Goal: Information Seeking & Learning: Check status

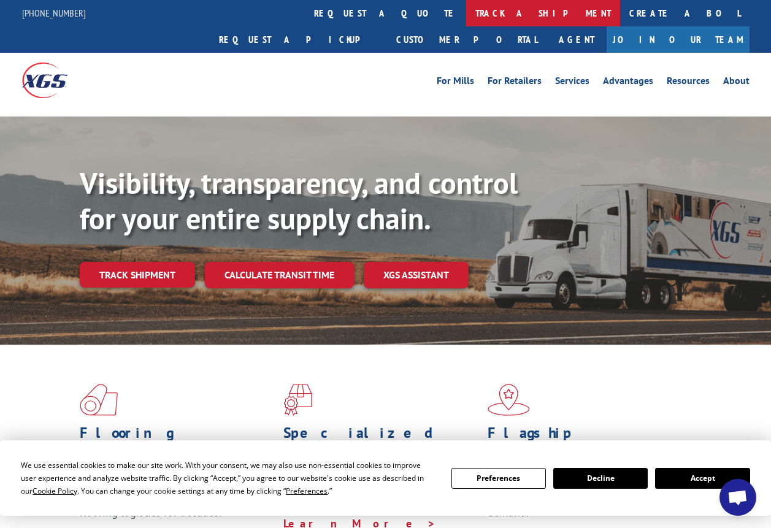
click at [466, 13] on link "track a shipment" at bounding box center [543, 13] width 154 height 26
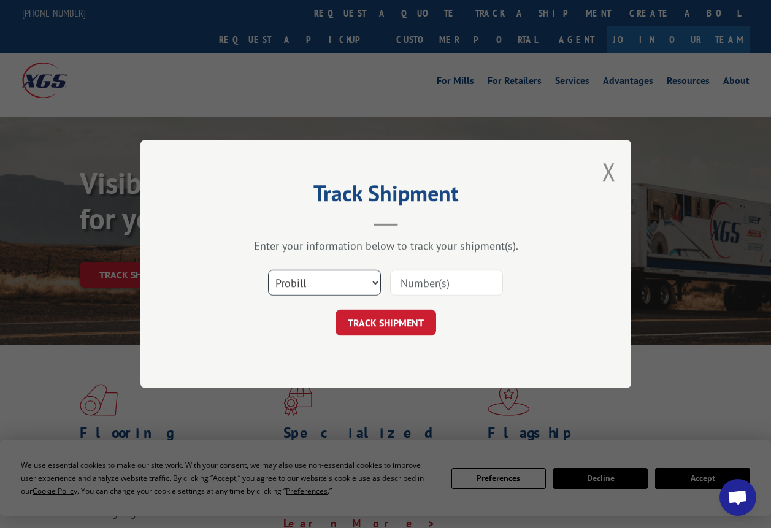
click at [333, 284] on select "Select category... Probill BOL PO" at bounding box center [324, 283] width 113 height 26
select select "bol"
click at [268, 270] on select "Select category... Probill BOL PO" at bounding box center [324, 283] width 113 height 26
click at [409, 285] on input at bounding box center [446, 283] width 113 height 26
type input "317263"
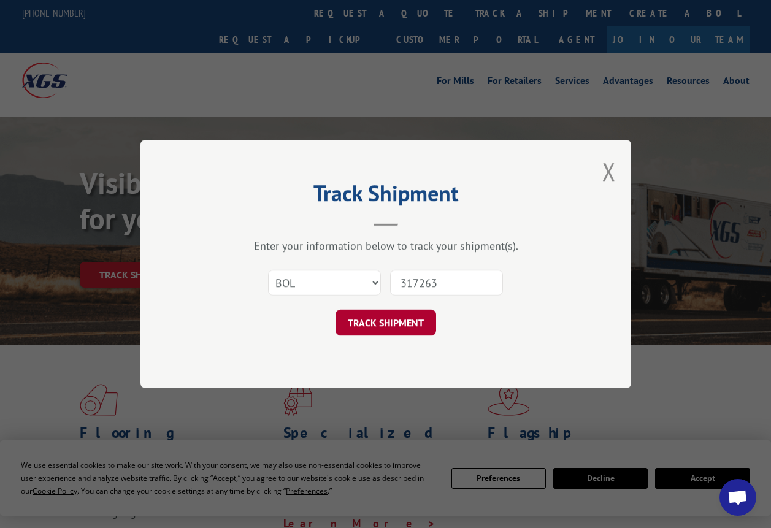
click at [396, 326] on button "TRACK SHIPMENT" at bounding box center [386, 323] width 101 height 26
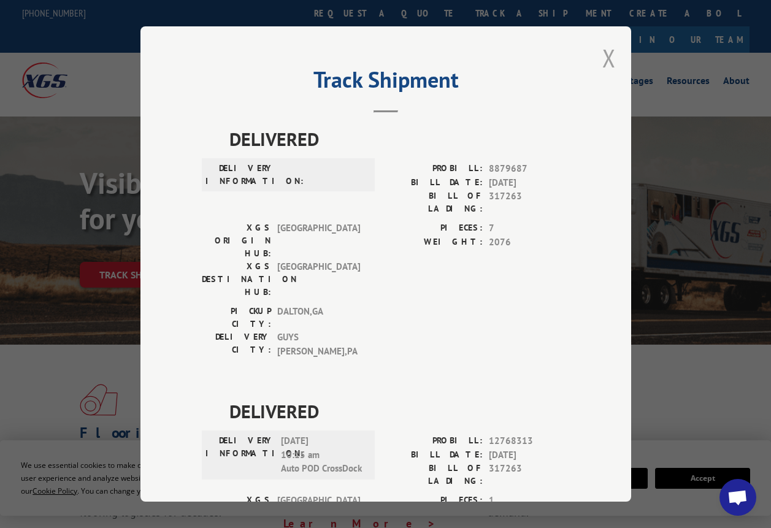
click at [605, 52] on button "Close modal" at bounding box center [608, 58] width 13 height 33
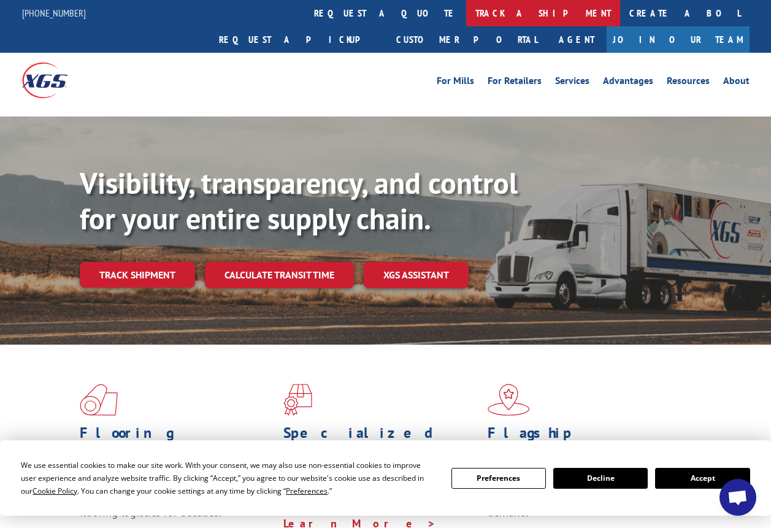
click at [466, 5] on link "track a shipment" at bounding box center [543, 13] width 154 height 26
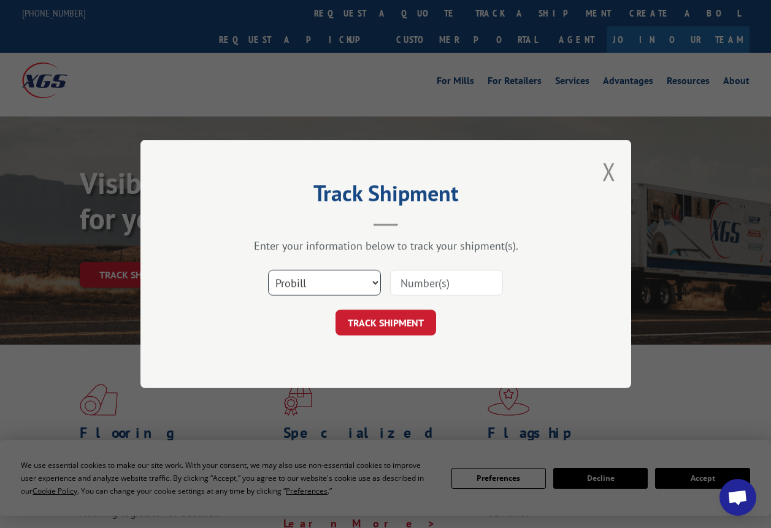
click at [363, 287] on select "Select category... Probill BOL PO" at bounding box center [324, 283] width 113 height 26
select select "bol"
click at [268, 270] on select "Select category... Probill BOL PO" at bounding box center [324, 283] width 113 height 26
click at [403, 287] on input at bounding box center [446, 283] width 113 height 26
type input "317264"
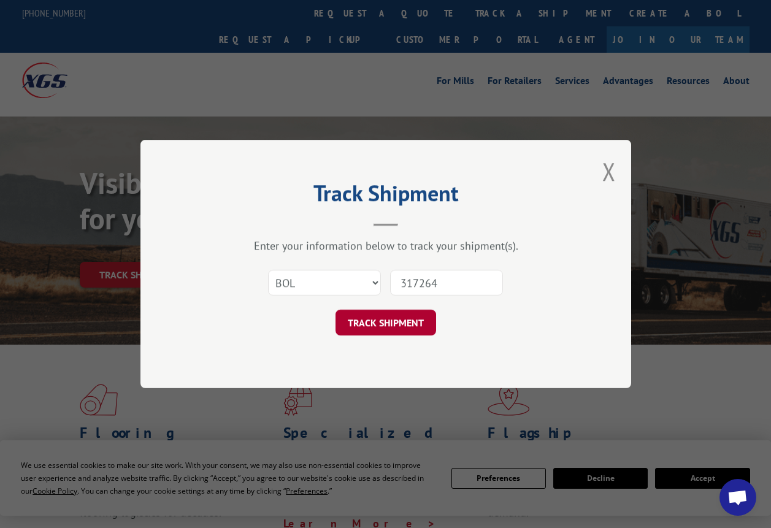
click at [380, 328] on button "TRACK SHIPMENT" at bounding box center [386, 323] width 101 height 26
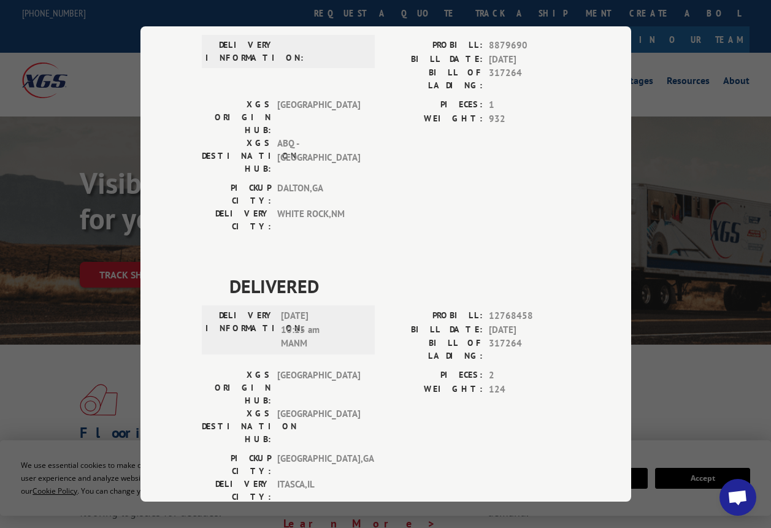
scroll to position [123, 0]
